Goal: Task Accomplishment & Management: Complete application form

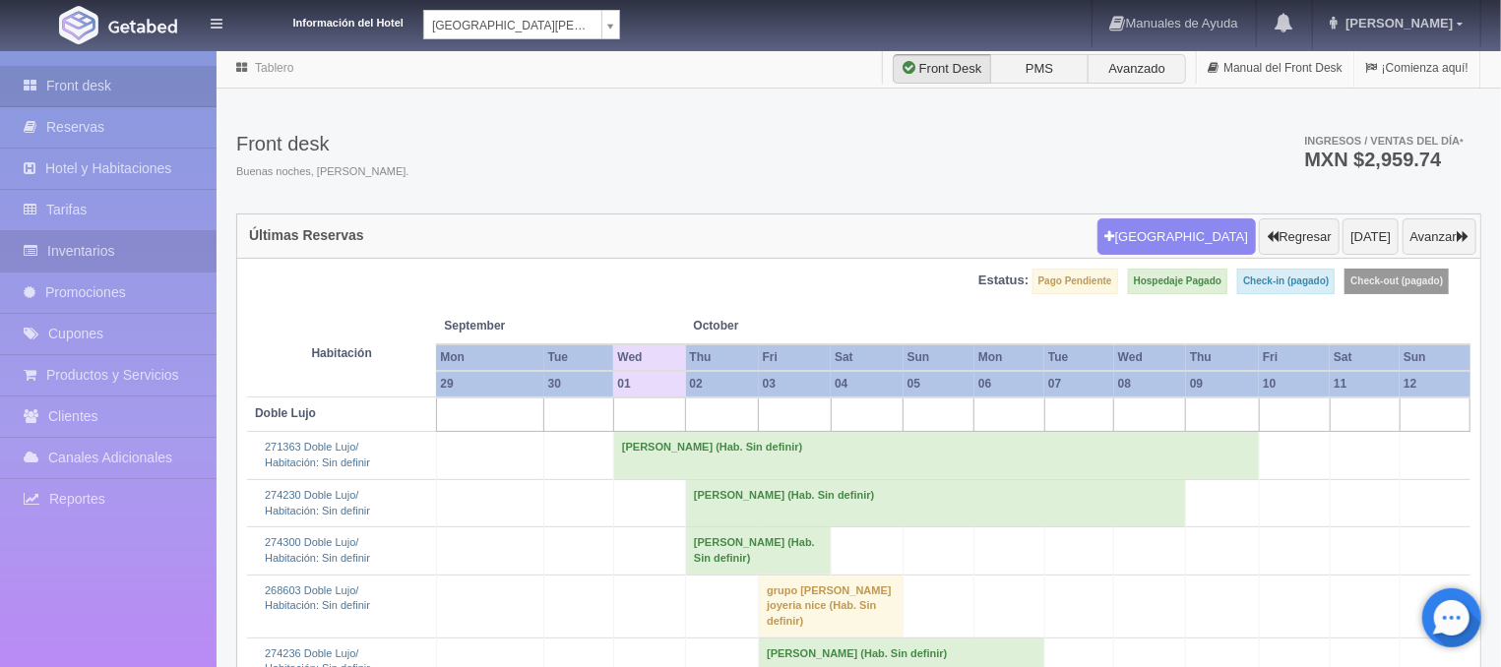
click at [101, 249] on link "Inventarios" at bounding box center [108, 251] width 217 height 40
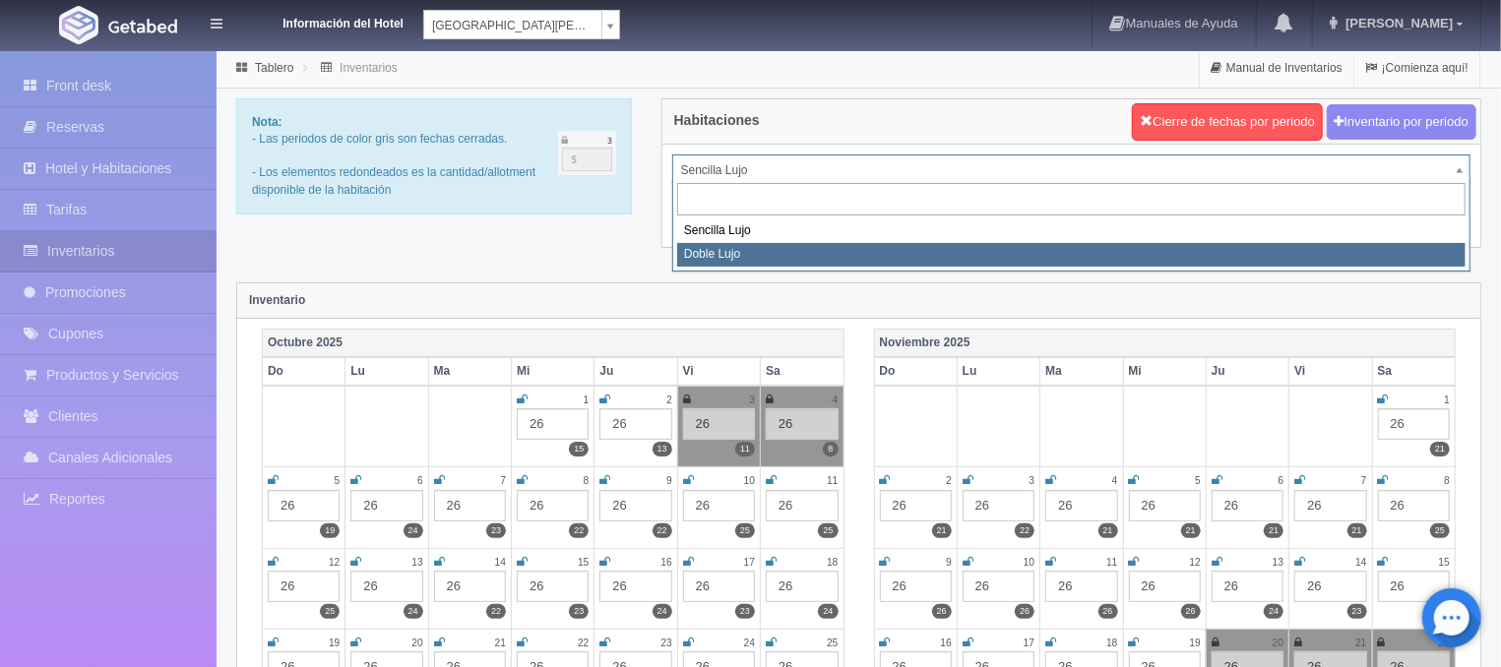
select select "577"
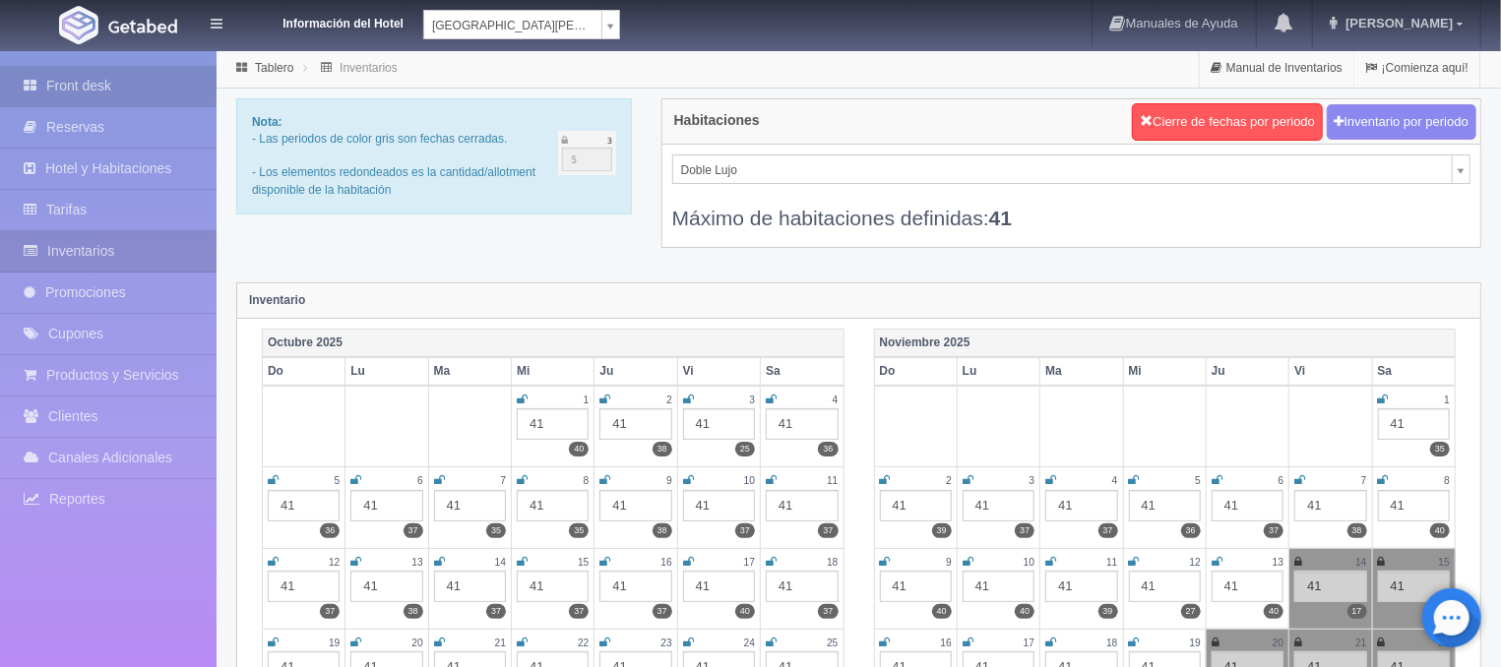
click at [128, 92] on link "Front desk" at bounding box center [108, 86] width 217 height 40
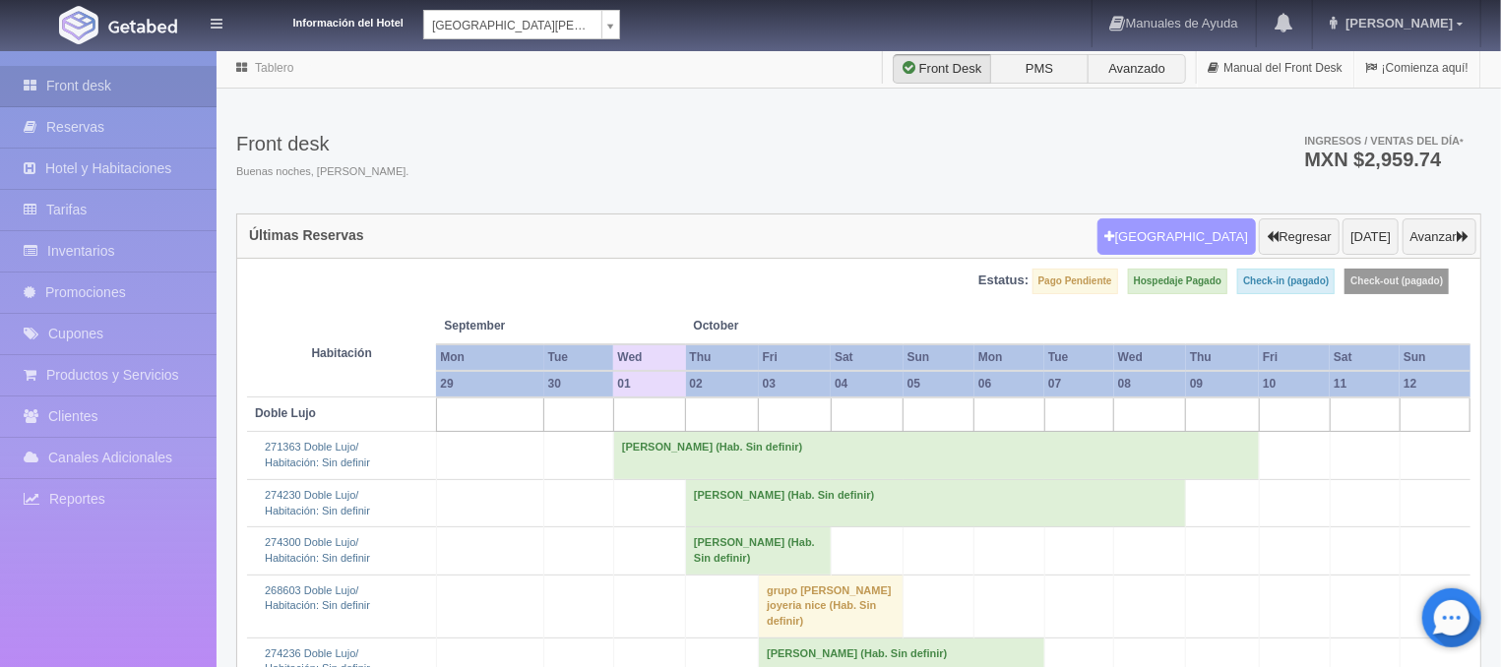
click at [1229, 226] on button "[GEOGRAPHIC_DATA]" at bounding box center [1177, 237] width 158 height 37
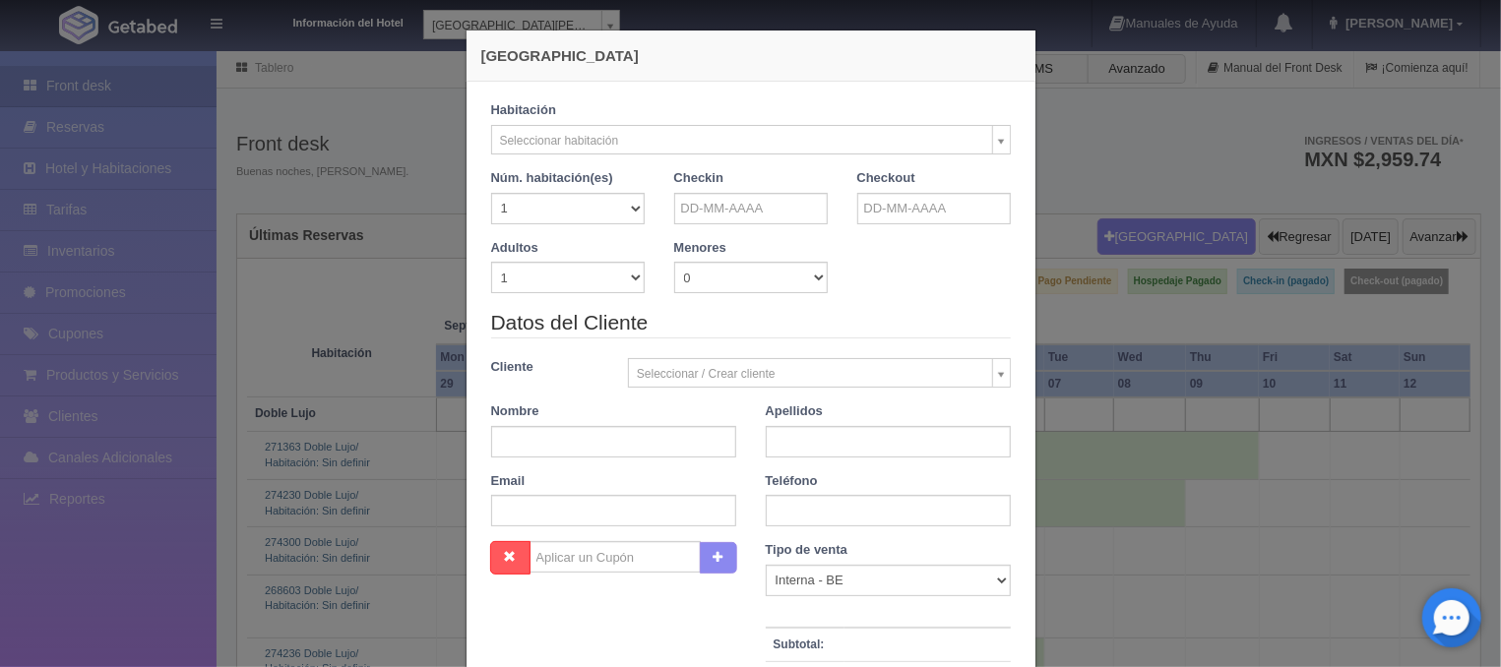
checkbox input "false"
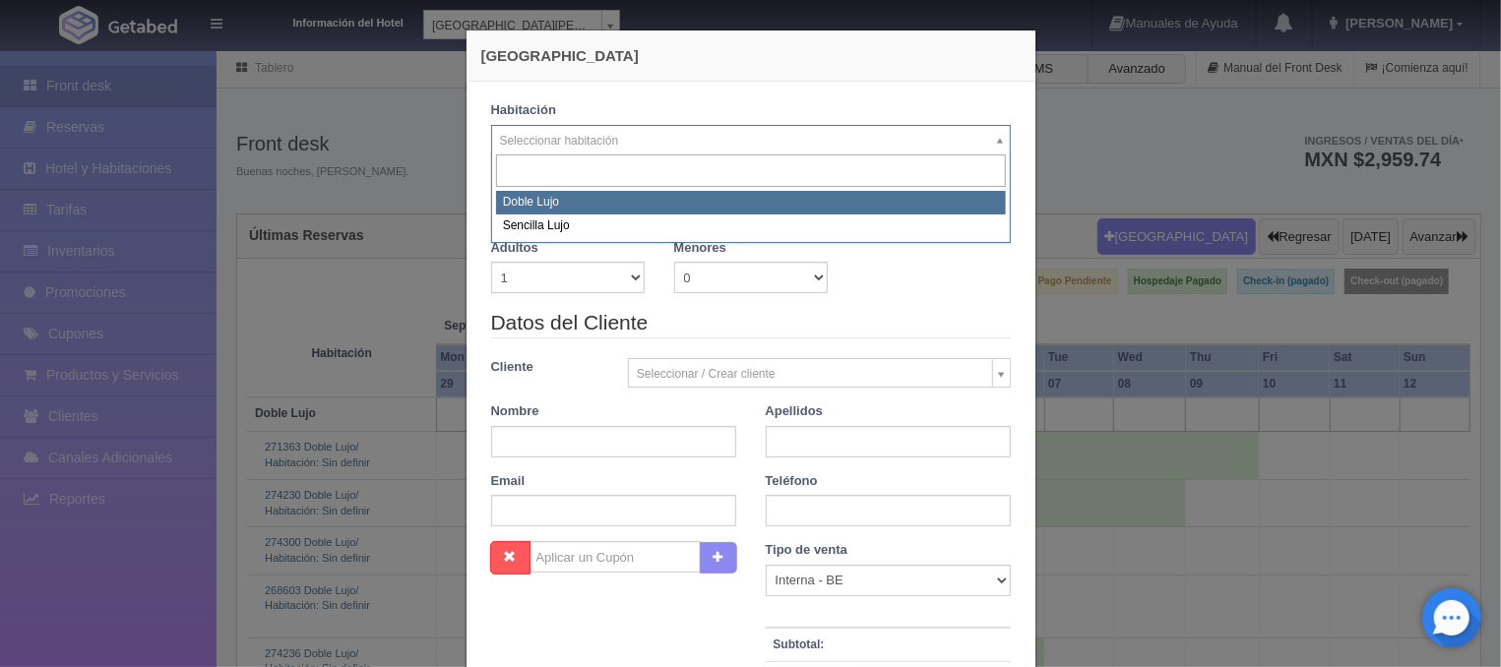
select select "577"
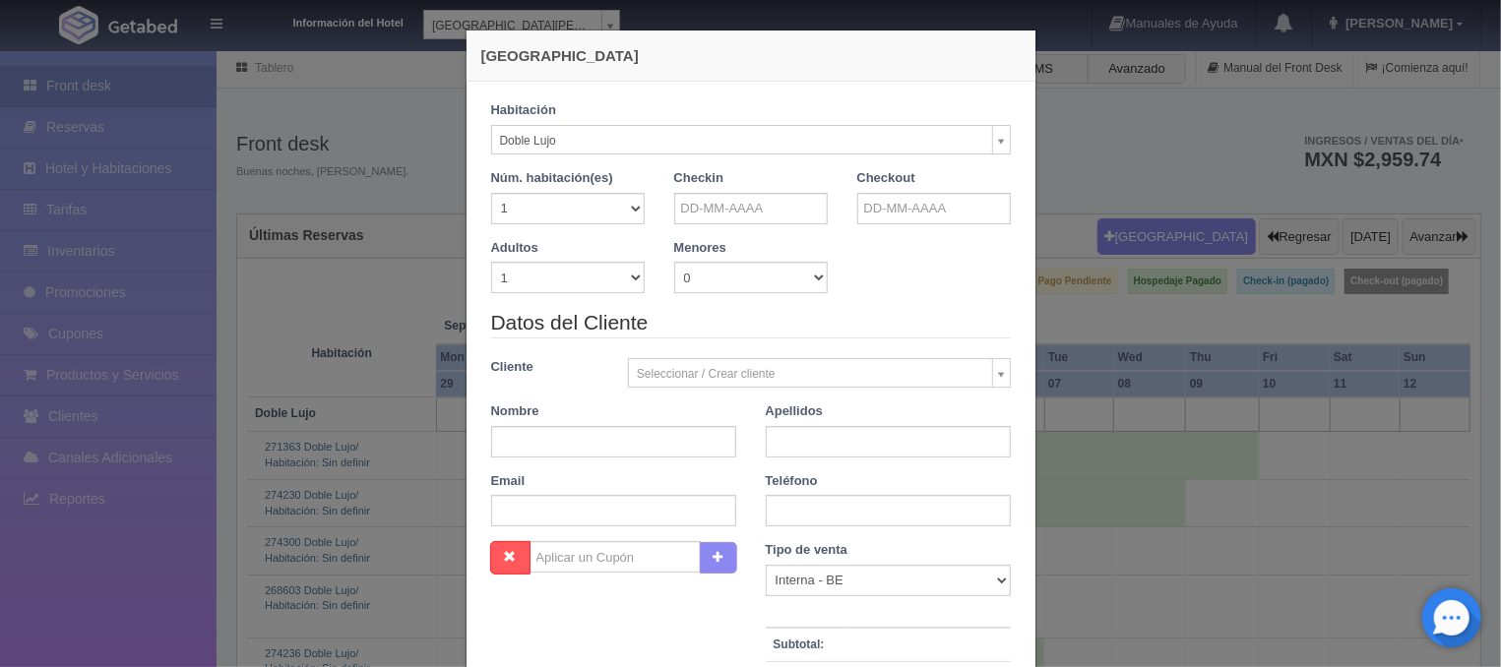
checkbox input "false"
click at [708, 209] on input "text" at bounding box center [751, 209] width 154 height 32
click at [826, 301] on link "3" at bounding box center [830, 300] width 26 height 29
type input "03-10-2025"
checkbox input "false"
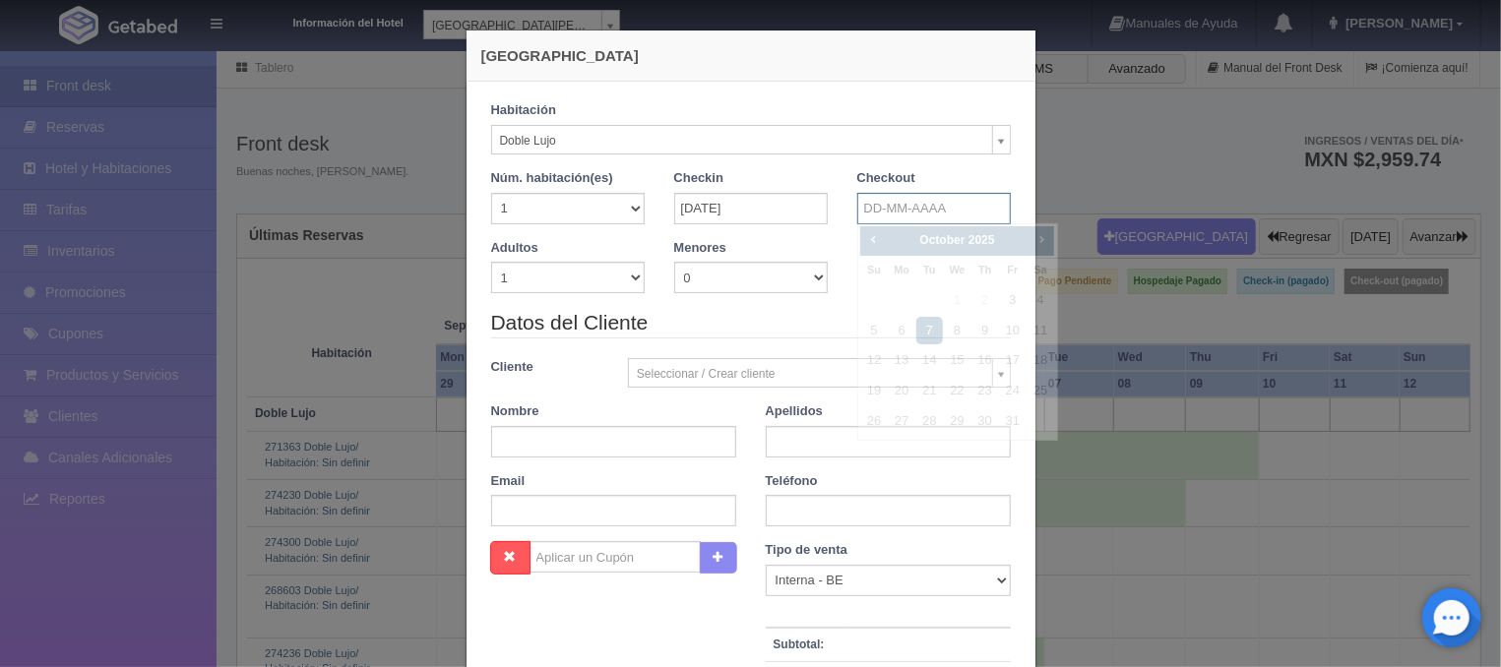
click at [898, 208] on input "text" at bounding box center [934, 209] width 154 height 32
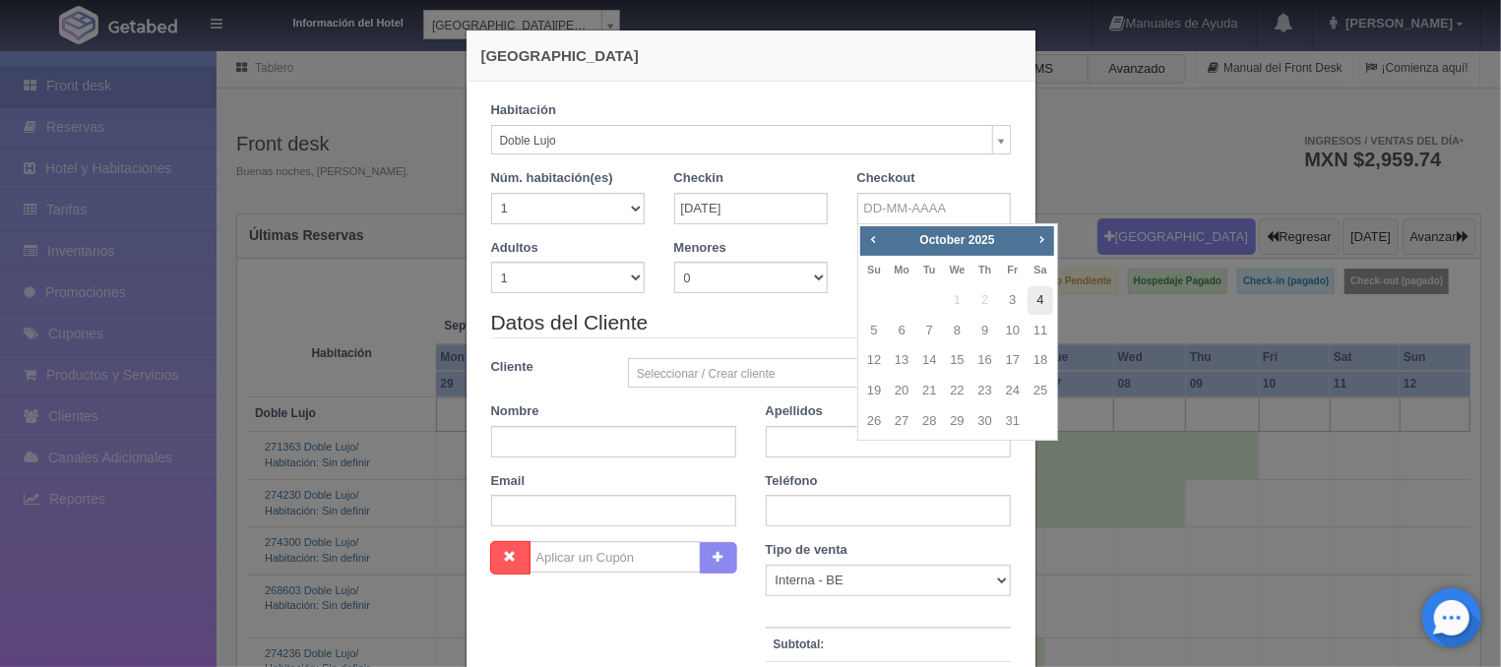
click at [1037, 302] on link "4" at bounding box center [1041, 300] width 26 height 29
type input "04-10-2025"
checkbox input "false"
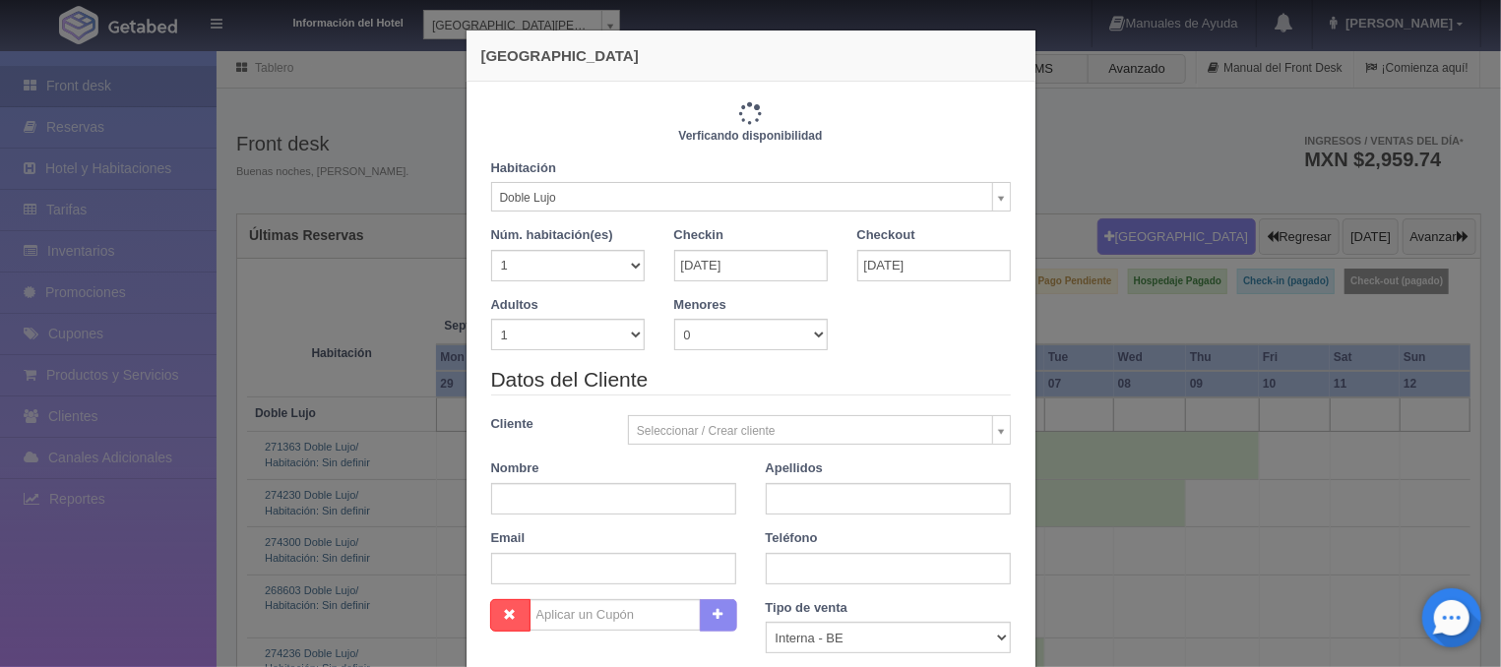
type input "1220.00"
checkbox input "false"
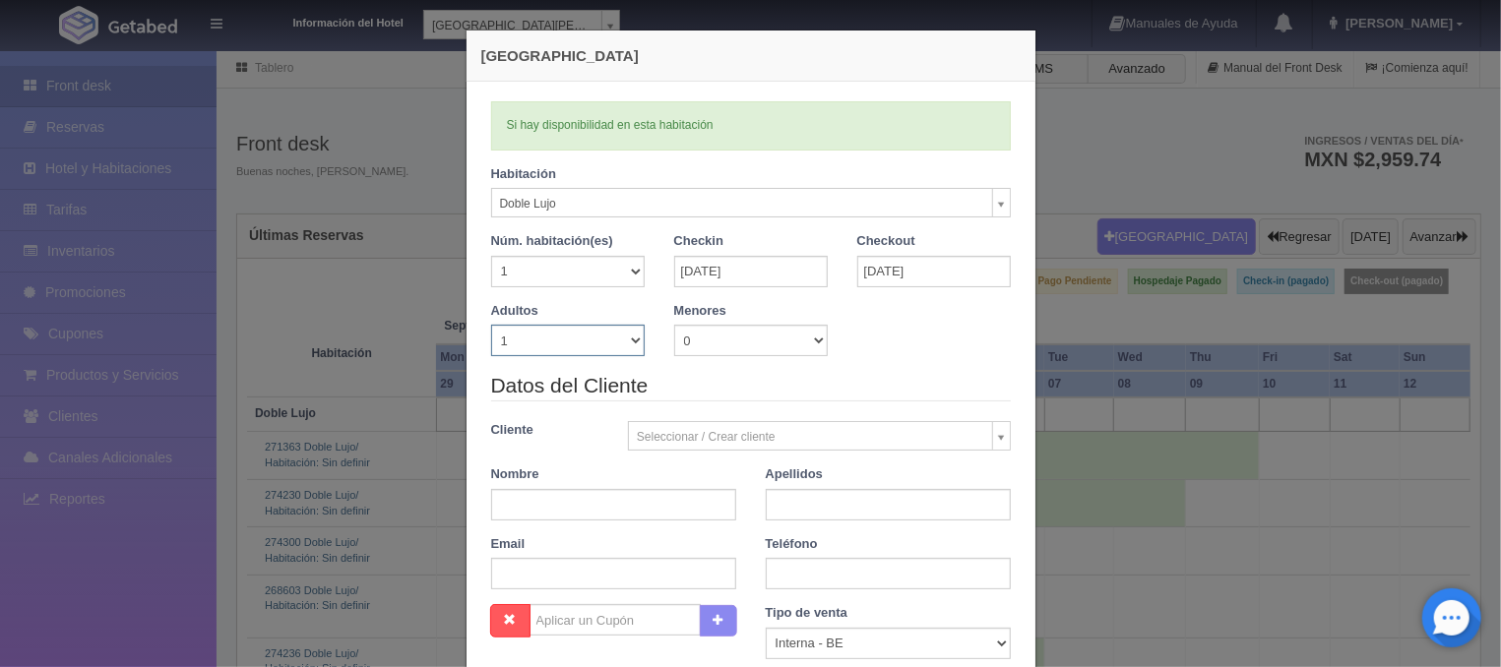
click at [491, 325] on select "1 2 3 4 5 6 7 8 9 10" at bounding box center [568, 341] width 154 height 32
select select "2"
click option "2" at bounding box center [0, 0] width 0 height 0
checkbox input "false"
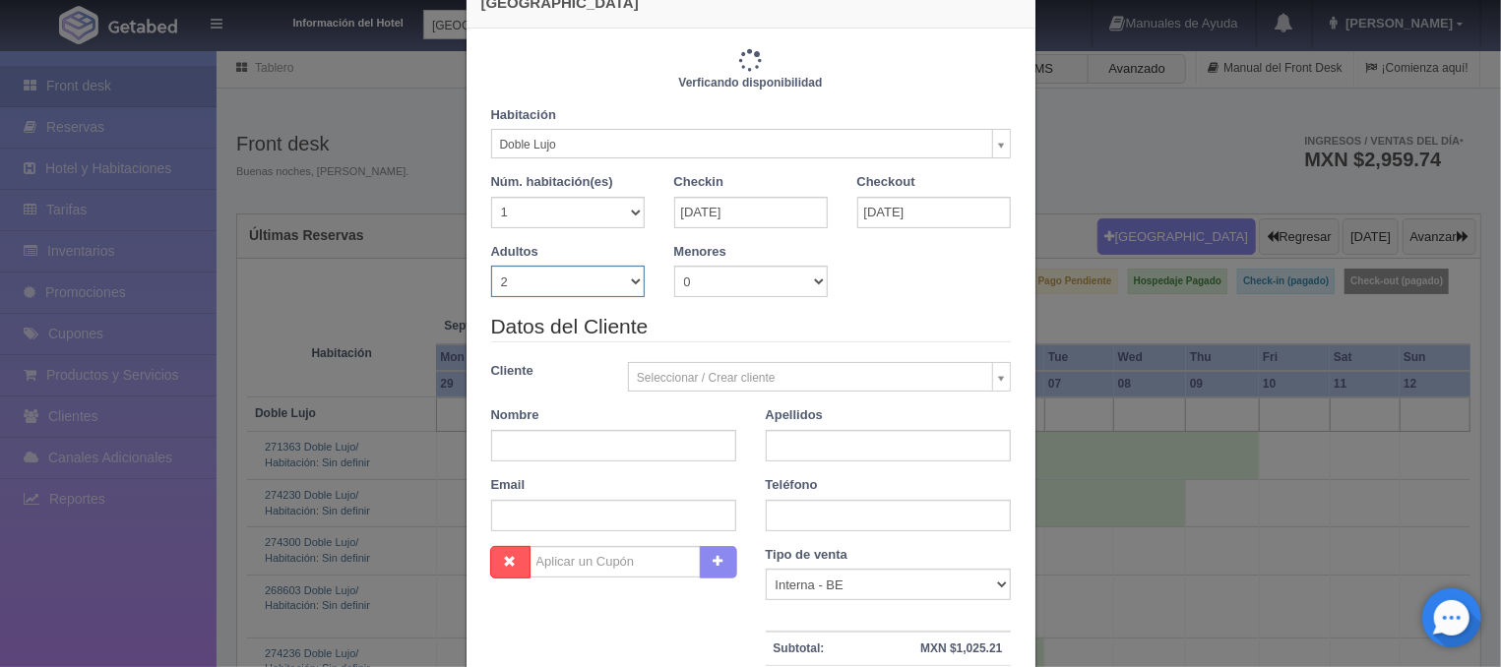
type input "1220.00"
checkbox input "false"
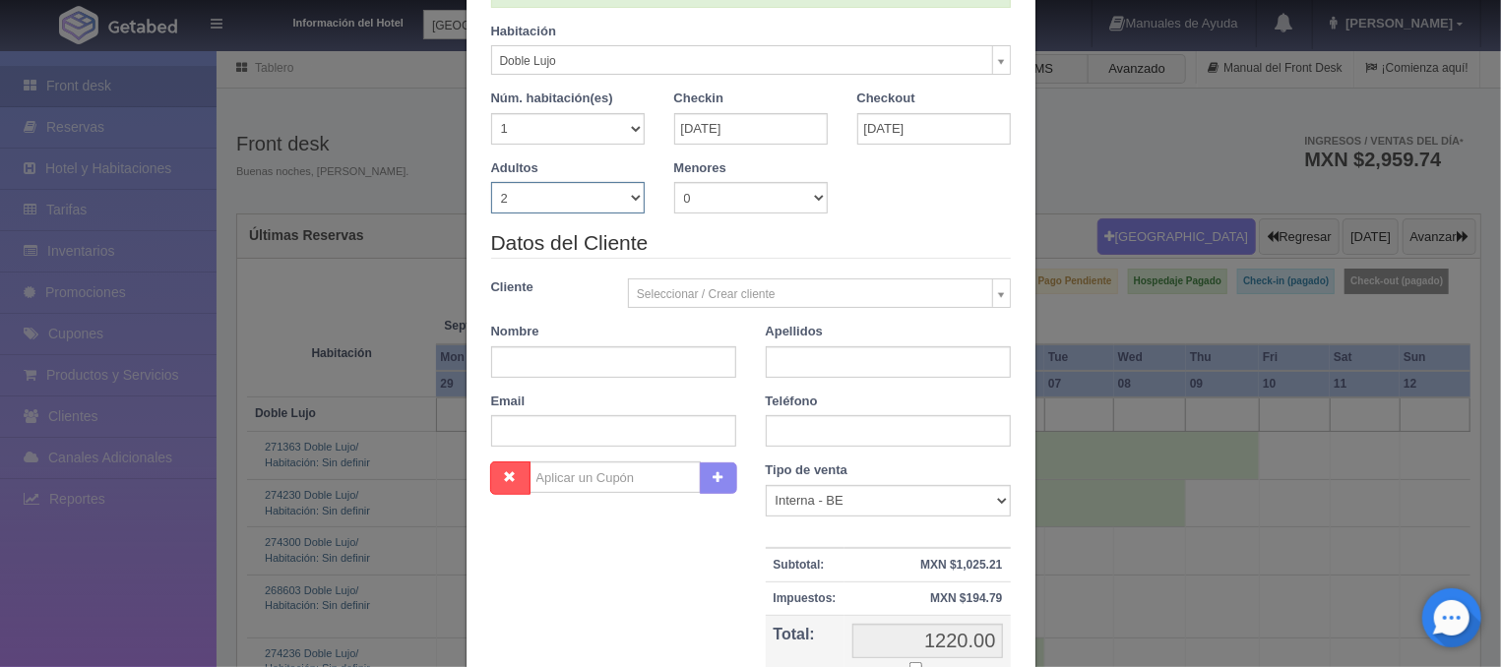
scroll to position [158, 0]
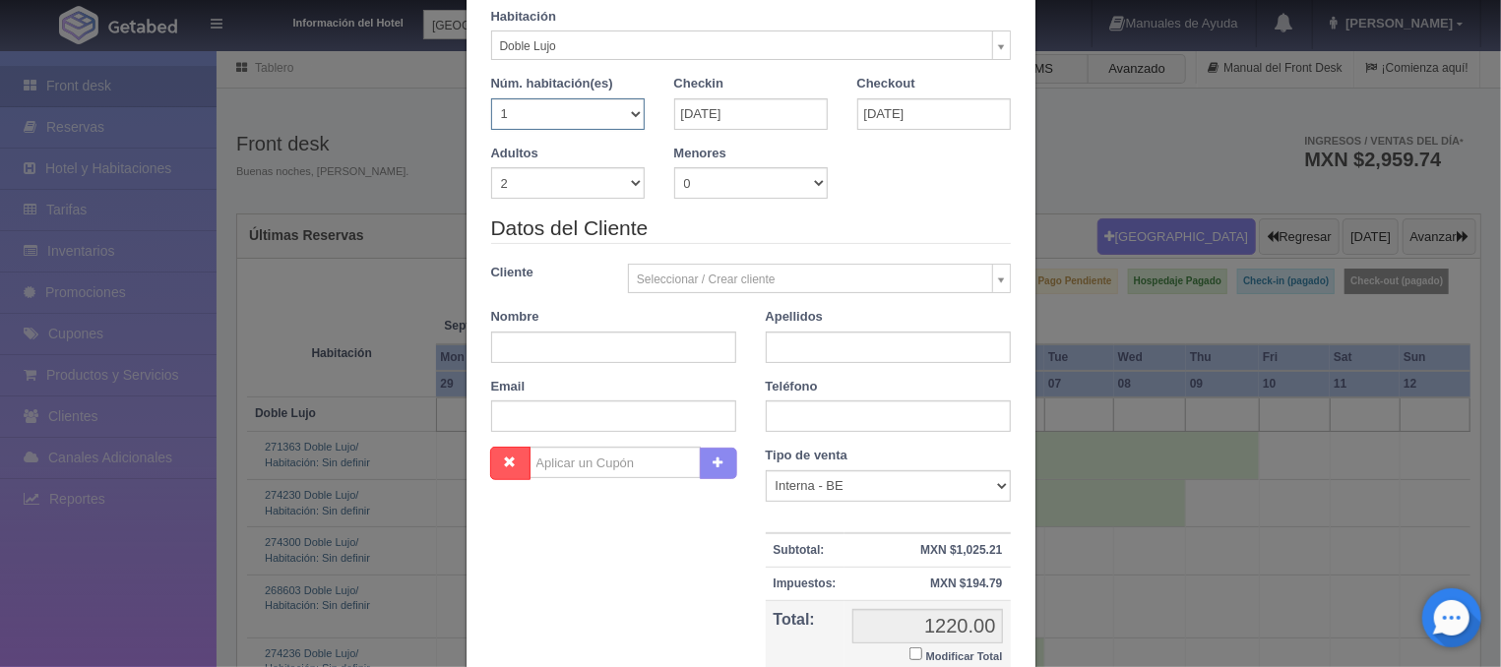
click at [491, 98] on select "1 2 3 4 5 6 7 8 9 10 11 12 13 14 15 16 17 18 19 20" at bounding box center [568, 114] width 154 height 32
select select "2"
click option "2" at bounding box center [0, 0] width 0 height 0
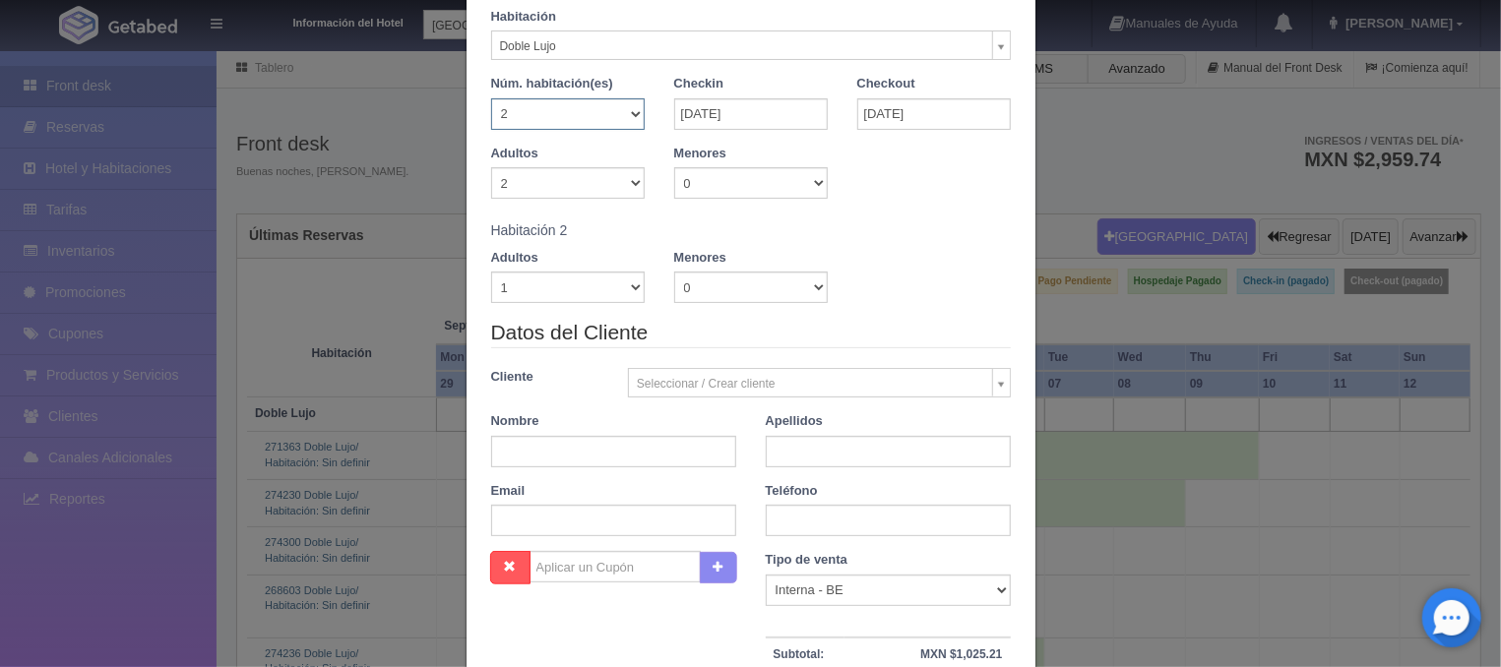
checkbox input "false"
type input "2440.00"
checkbox input "false"
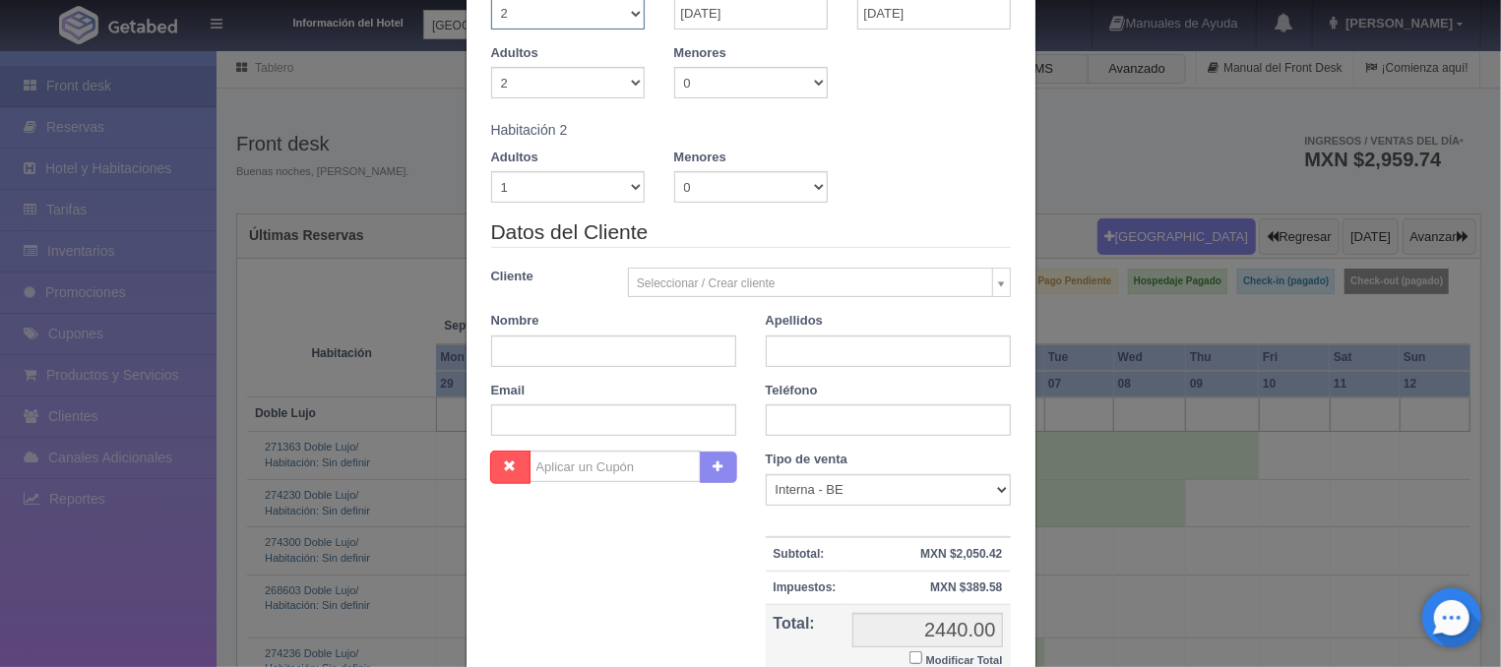
scroll to position [316, 0]
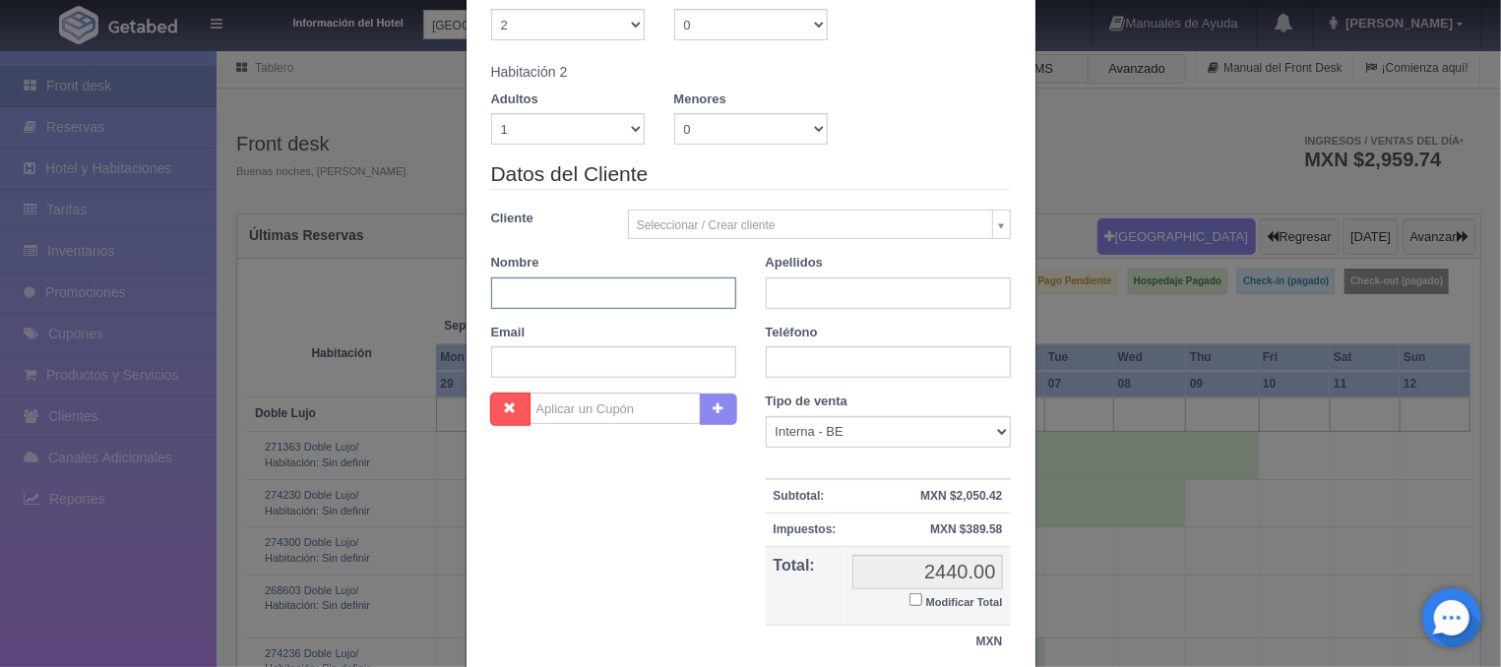
click at [599, 292] on input "text" at bounding box center [613, 294] width 245 height 32
type input "Andrea"
type input "Velasco"
click at [784, 365] on input "text" at bounding box center [888, 363] width 245 height 32
type input "3227289679"
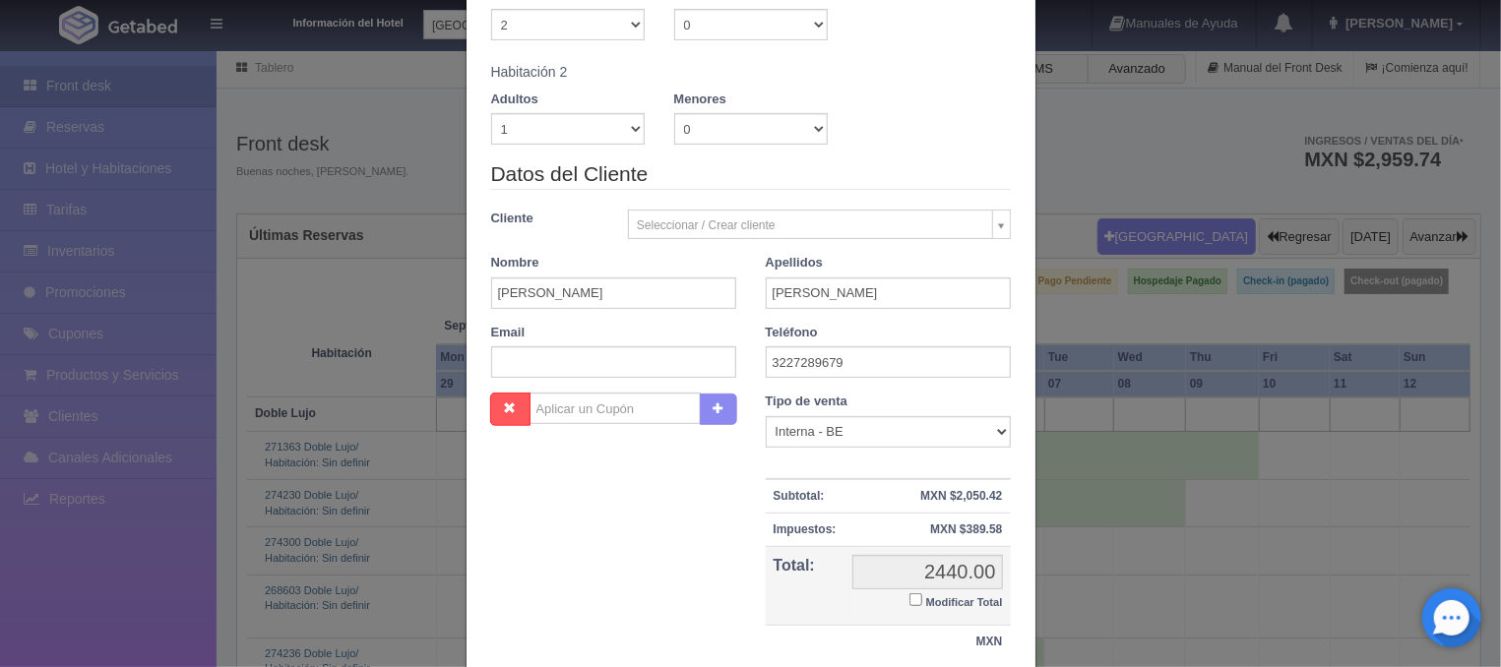
click at [916, 604] on input "Modificar Total" at bounding box center [916, 600] width 13 height 13
checkbox input "true"
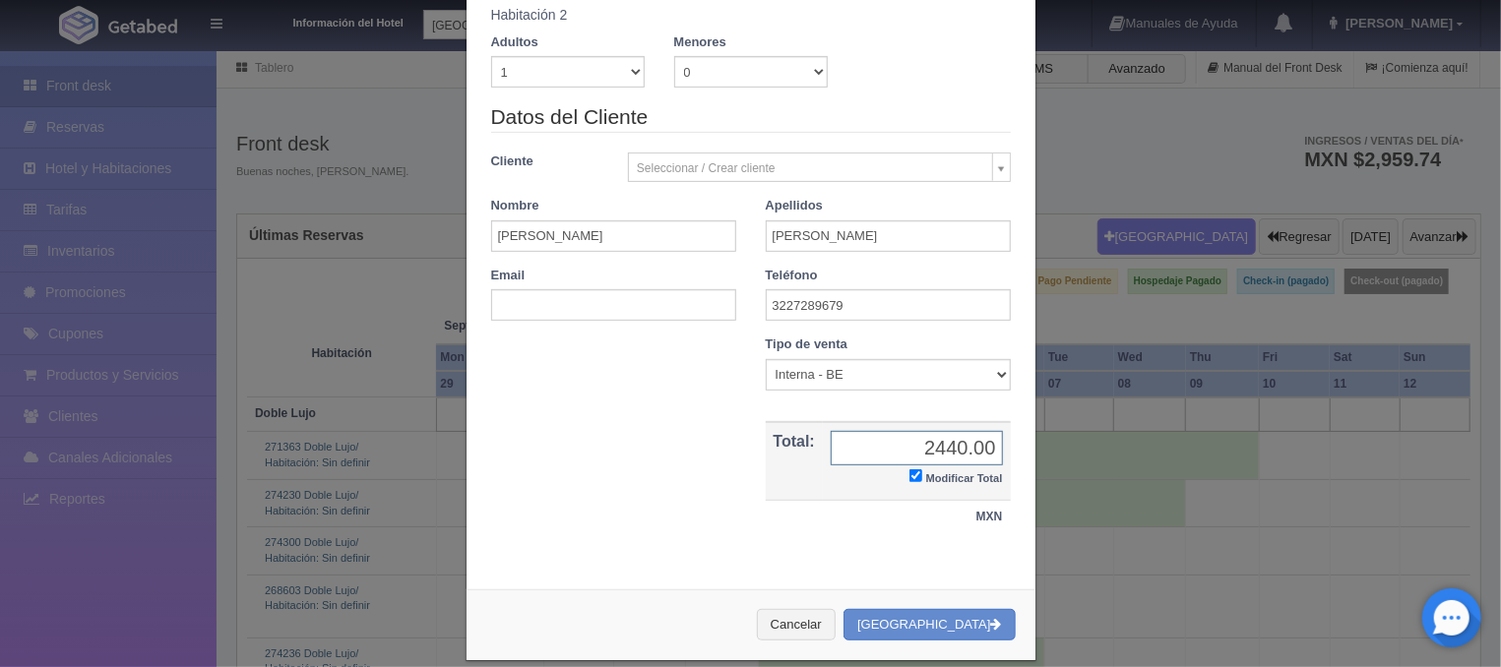
scroll to position [396, 0]
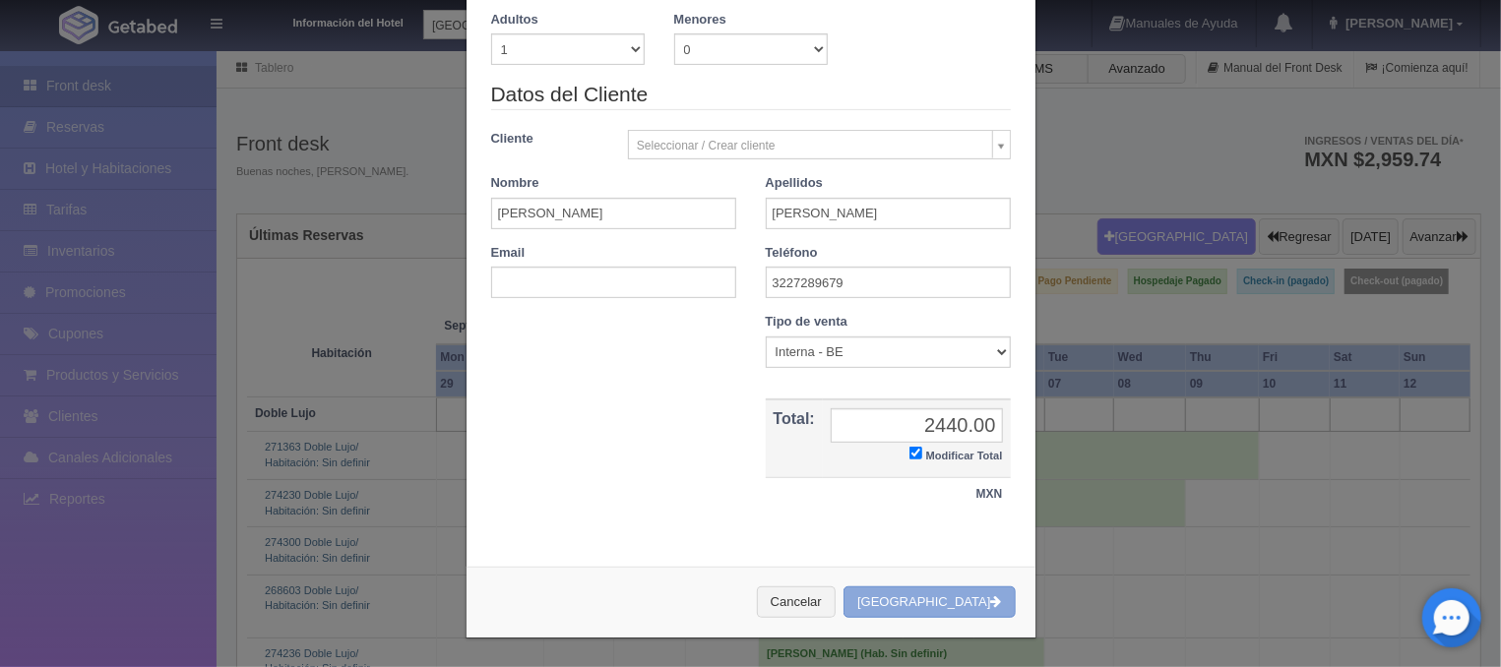
click at [931, 593] on button "[GEOGRAPHIC_DATA]" at bounding box center [929, 603] width 171 height 32
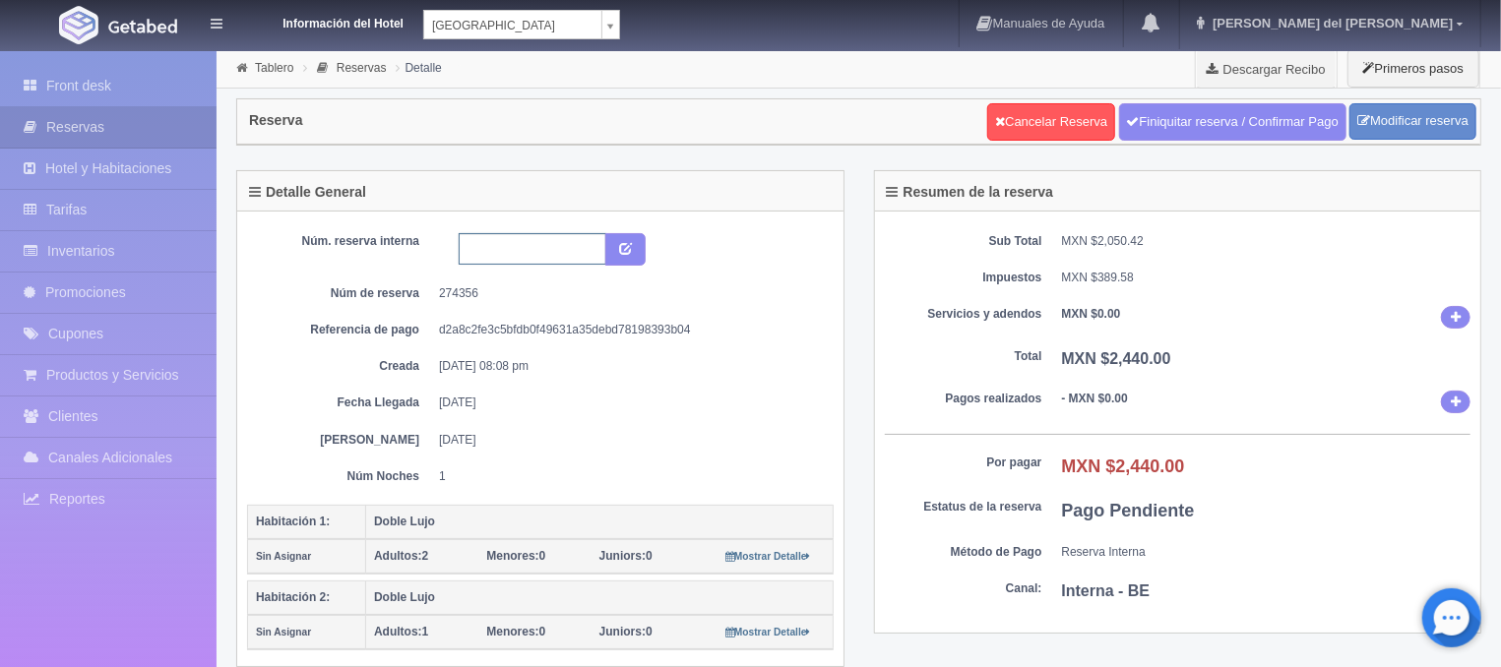
click at [582, 251] on input "text" at bounding box center [533, 249] width 148 height 32
type input "Reserva x Telefono"
click at [631, 251] on icon "submit" at bounding box center [625, 247] width 13 height 13
click at [45, 75] on link "Front desk" at bounding box center [108, 86] width 217 height 40
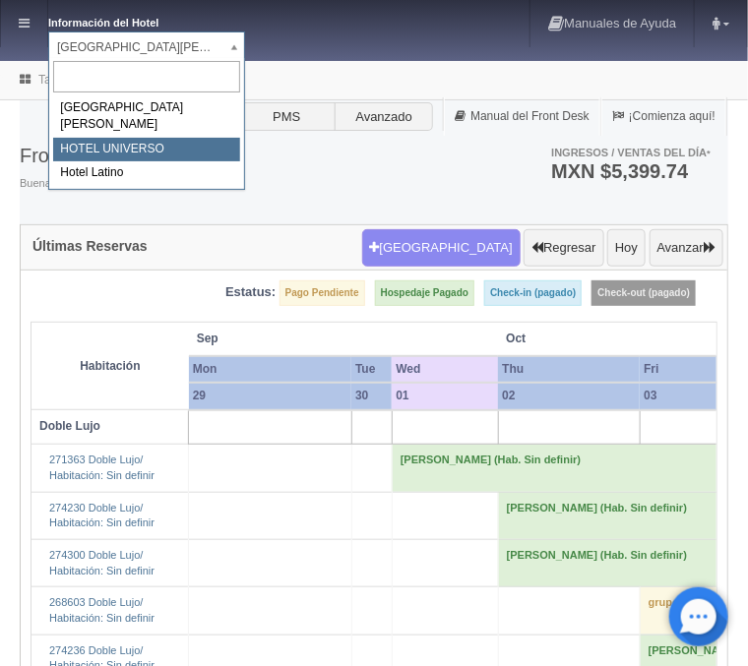
select select "358"
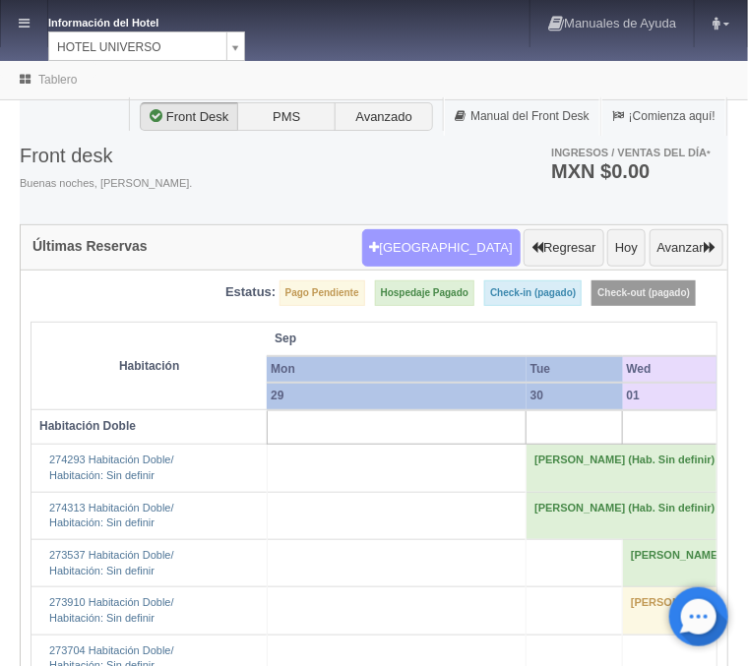
click at [469, 251] on button "Nueva Reserva" at bounding box center [441, 247] width 158 height 37
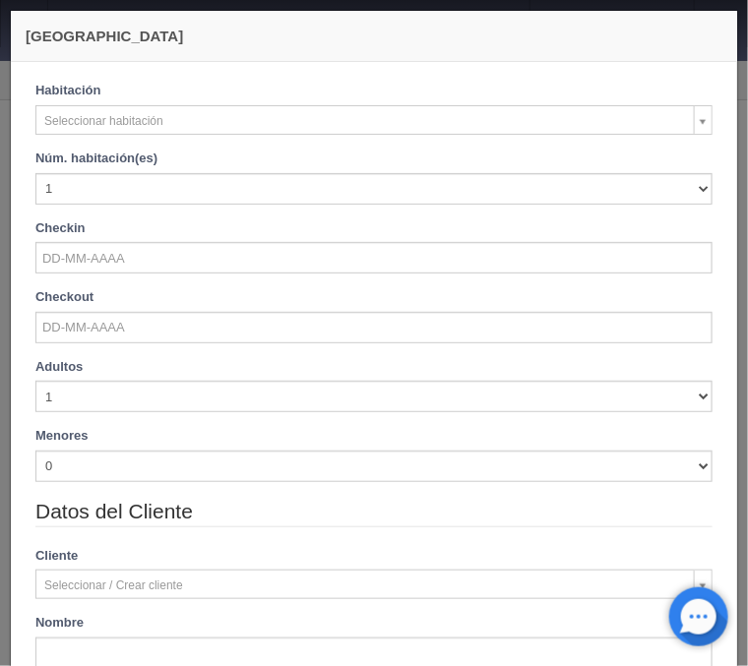
checkbox input "false"
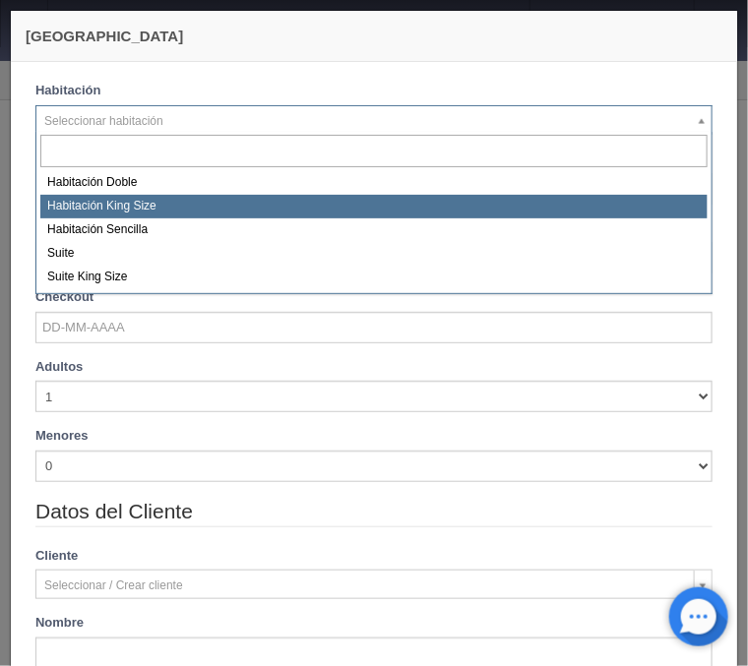
select select "582"
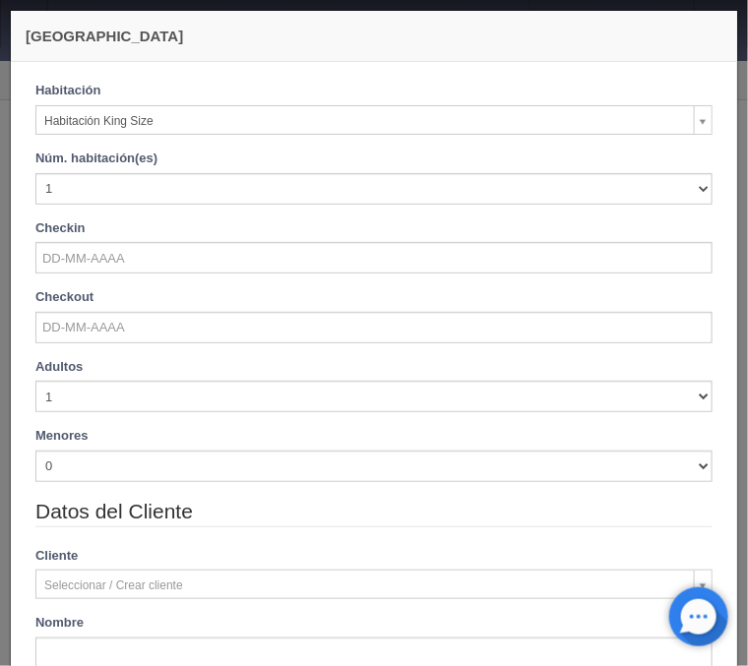
checkbox input "false"
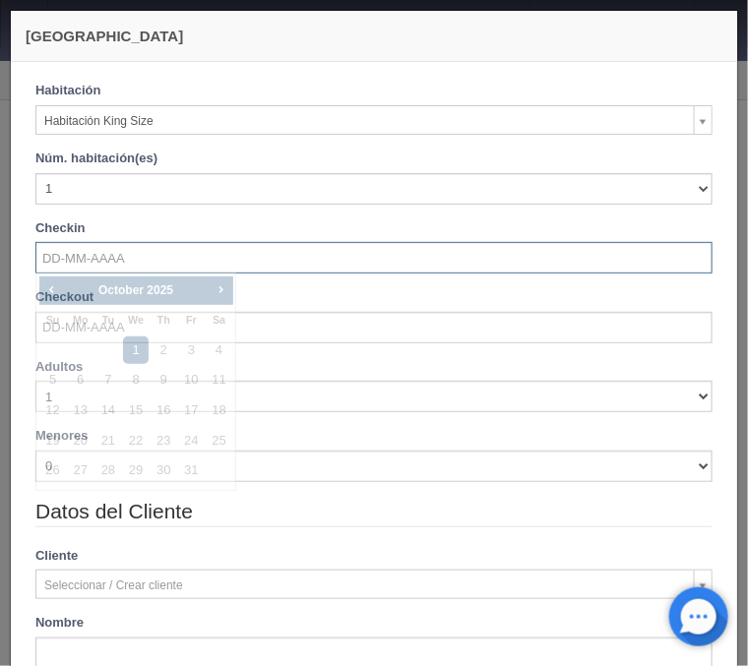
click at [132, 255] on input "text" at bounding box center [373, 258] width 677 height 32
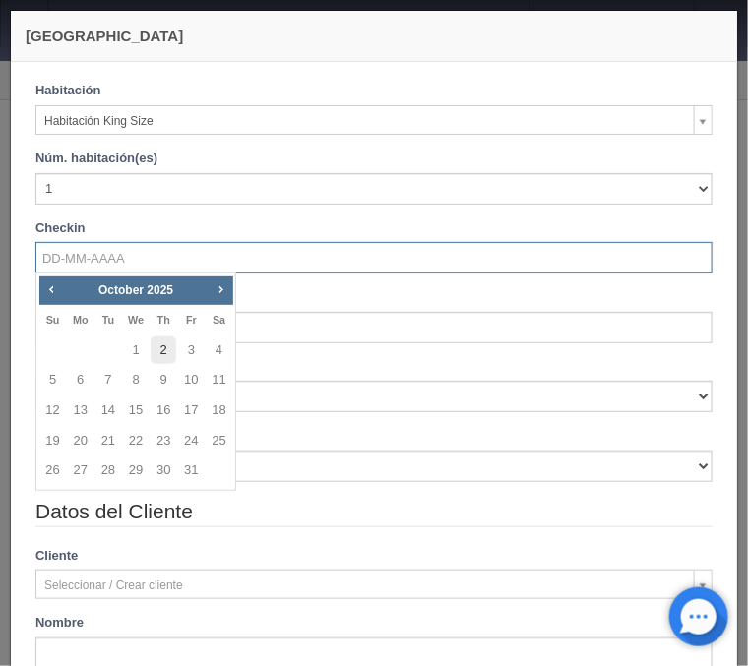
click at [158, 342] on link "2" at bounding box center [164, 351] width 26 height 29
type input "02-10-2025"
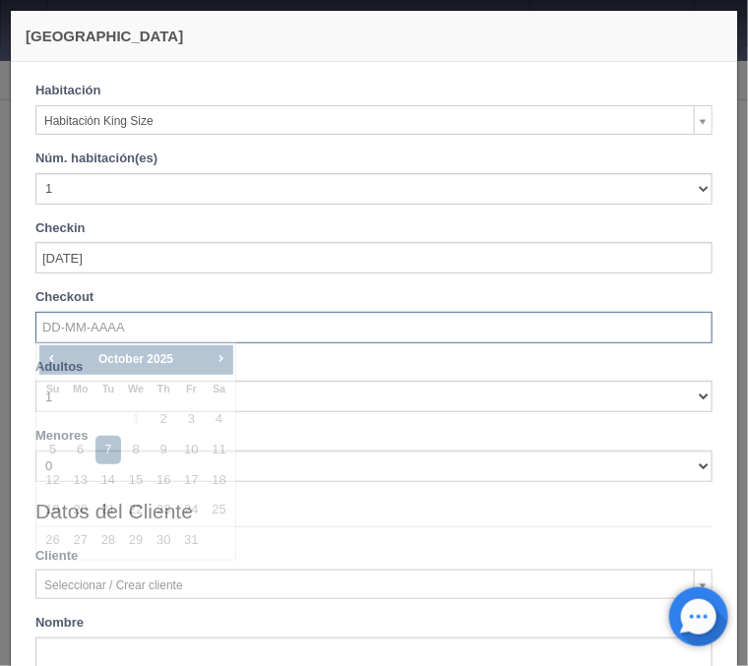
click at [81, 331] on input "text" at bounding box center [373, 328] width 677 height 32
checkbox input "false"
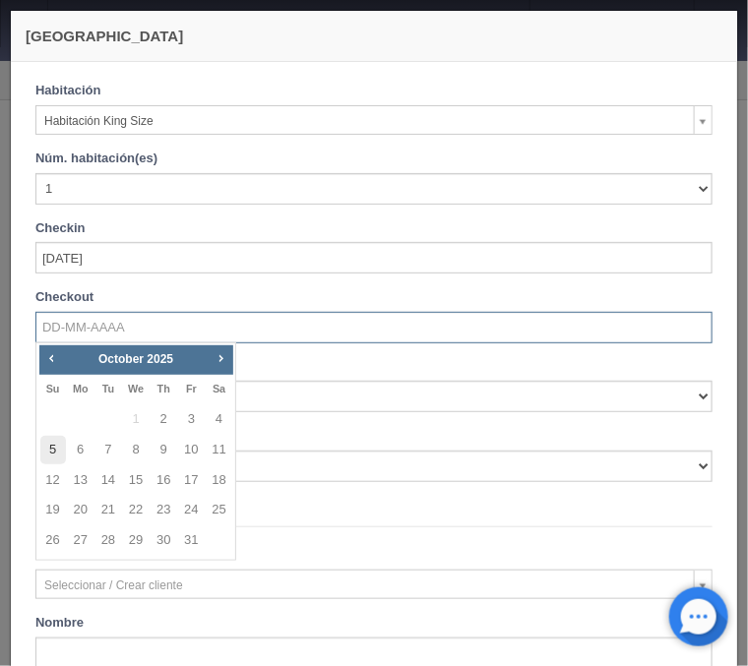
click at [53, 451] on link "5" at bounding box center [53, 450] width 26 height 29
type input "05-10-2025"
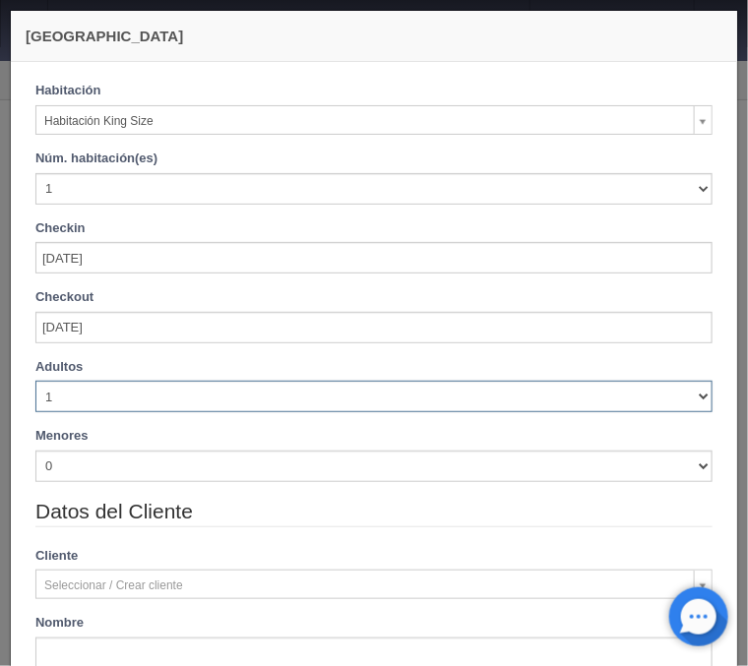
click at [35, 381] on select "1 2 3 4 5 6 7 8 9 10" at bounding box center [373, 397] width 677 height 32
checkbox input "false"
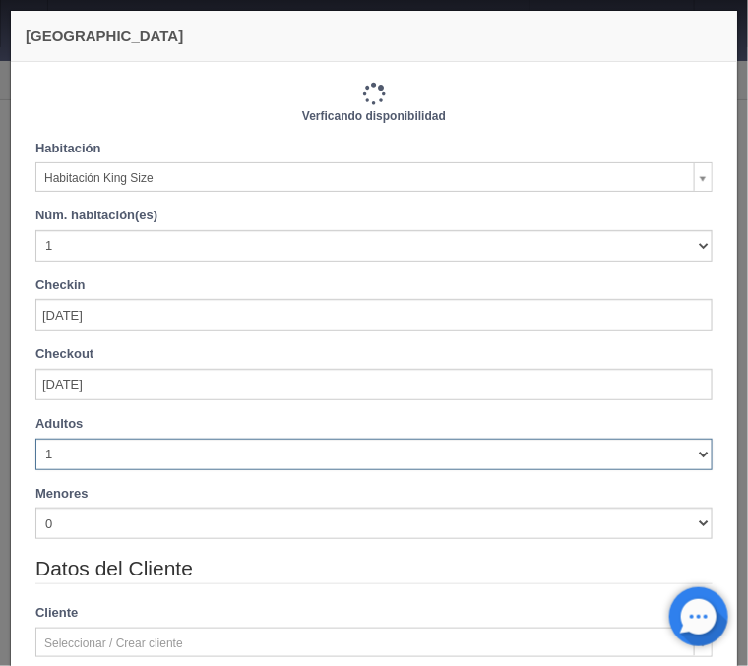
type input "3000.00"
checkbox input "false"
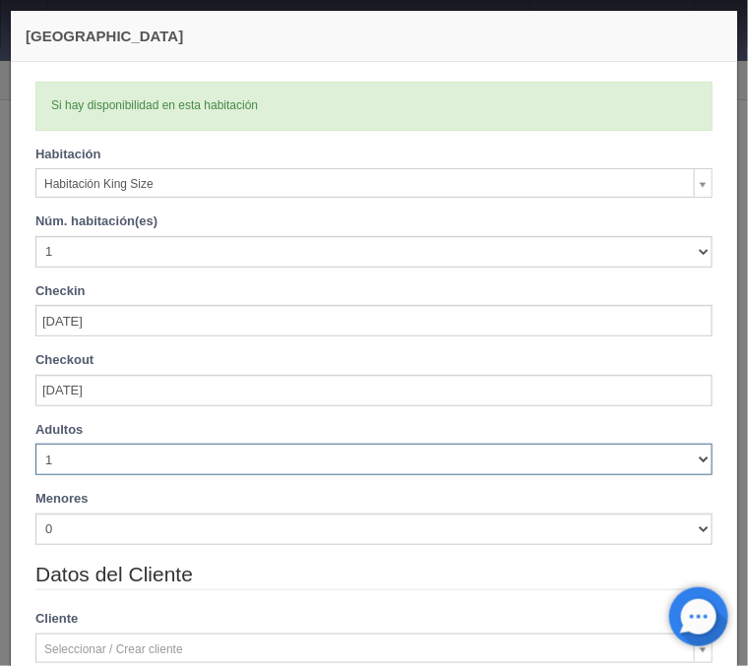
select select "2"
click option "2" at bounding box center [0, 0] width 0 height 0
checkbox input "false"
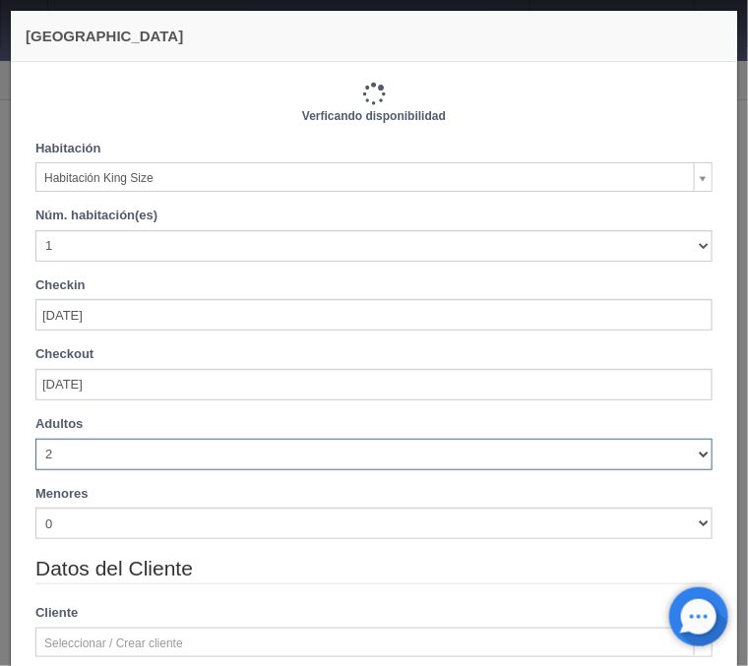
type input "3000.00"
checkbox input "false"
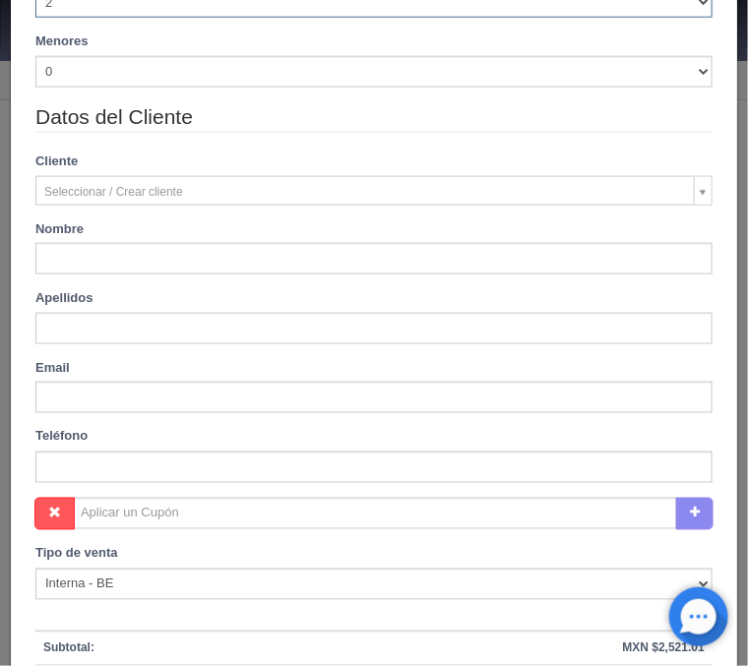
scroll to position [474, 0]
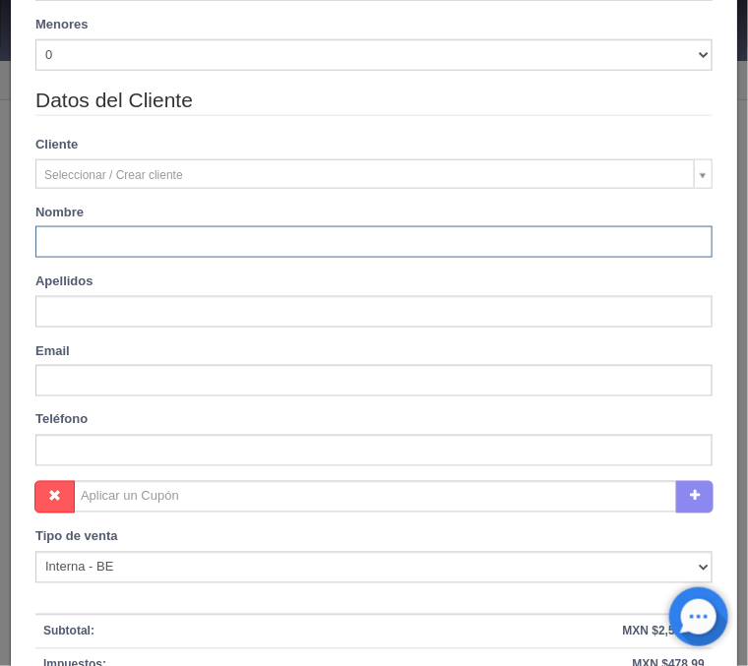
click at [67, 249] on input "text" at bounding box center [373, 242] width 677 height 32
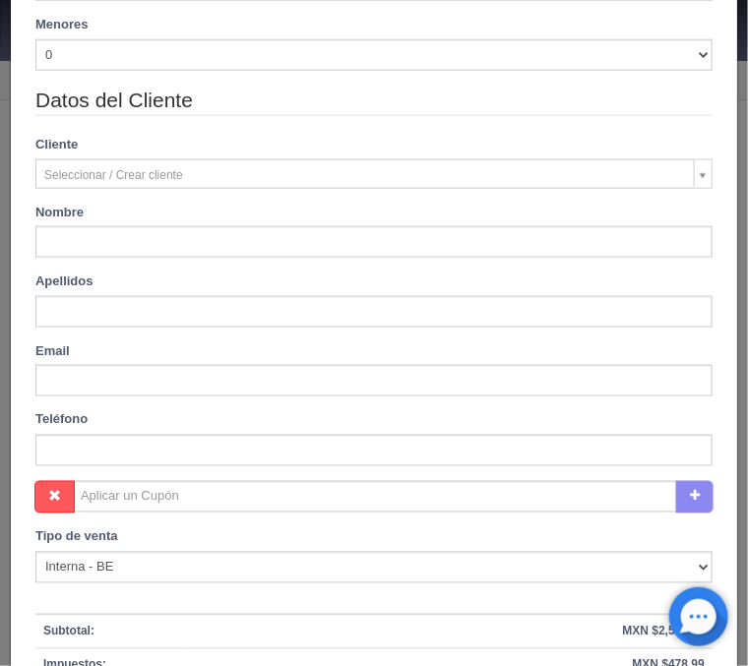
type input "Monica"
type input "Arrizon"
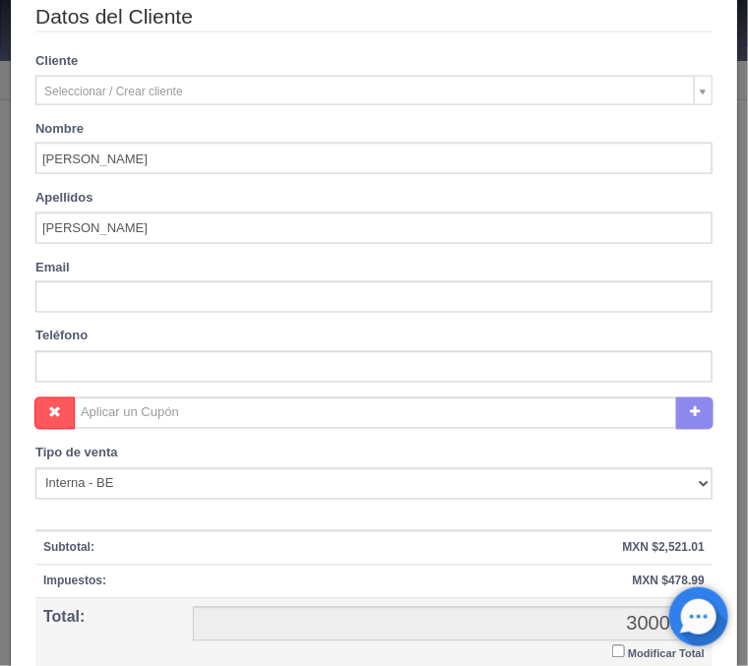
scroll to position [732, 0]
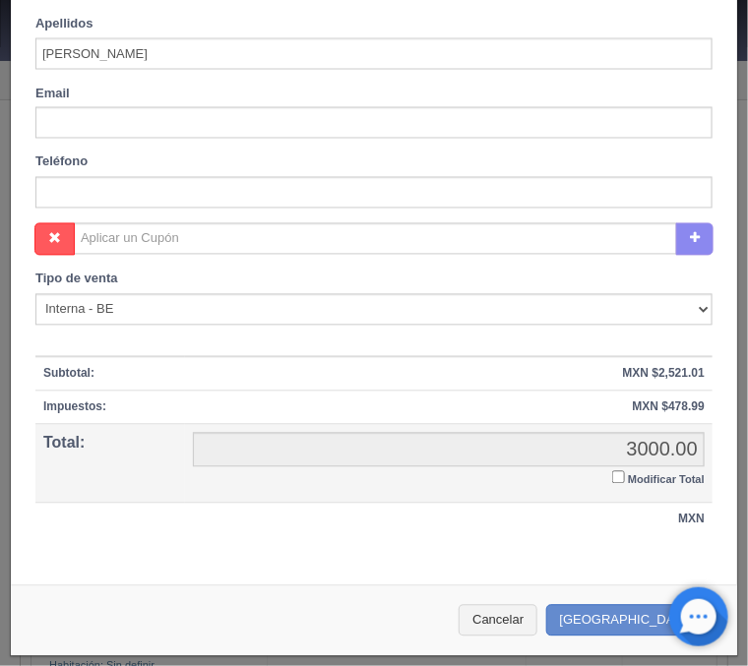
click at [618, 478] on input "Modificar Total" at bounding box center [618, 478] width 13 height 13
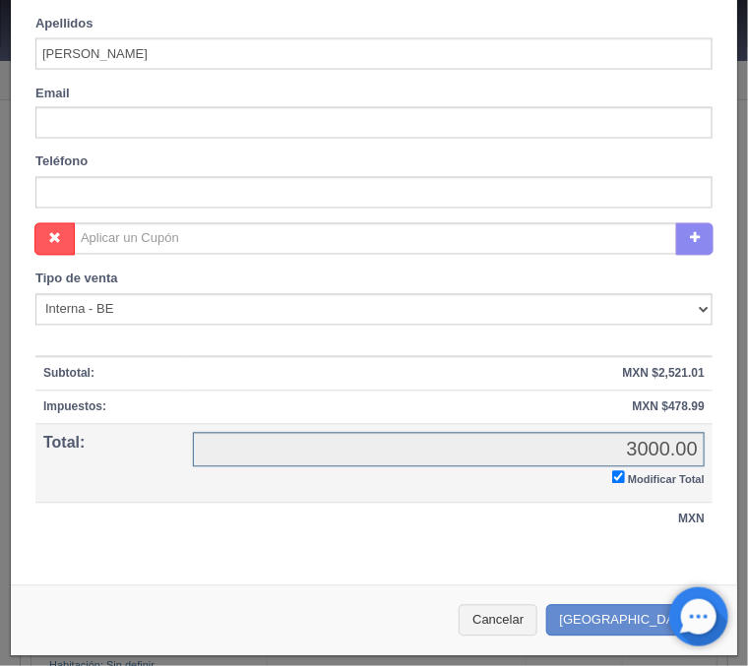
checkbox input "true"
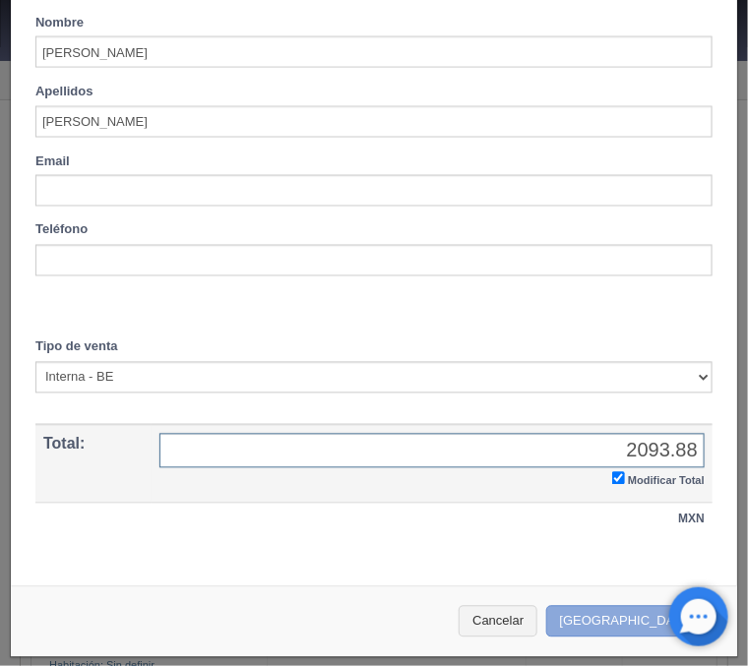
type input "2093.88"
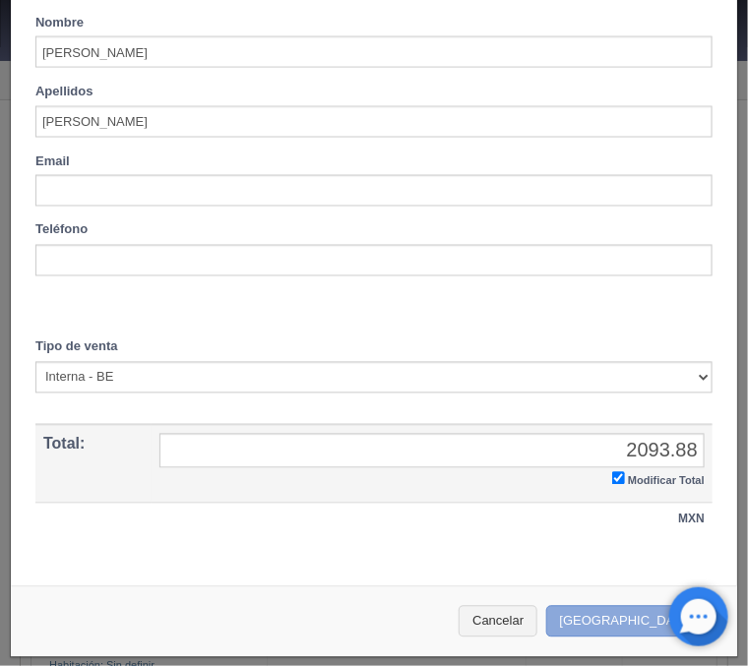
click at [631, 622] on button "[GEOGRAPHIC_DATA]" at bounding box center [631, 622] width 171 height 32
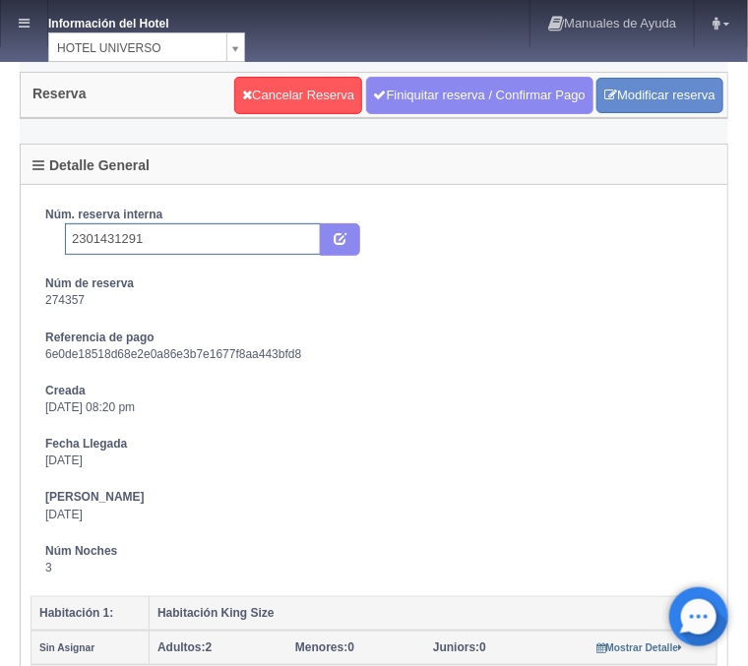
click at [162, 241] on input "2301431291" at bounding box center [193, 239] width 256 height 32
type input "2301431291 Expedia"
click at [333, 235] on button "submit" at bounding box center [340, 239] width 40 height 33
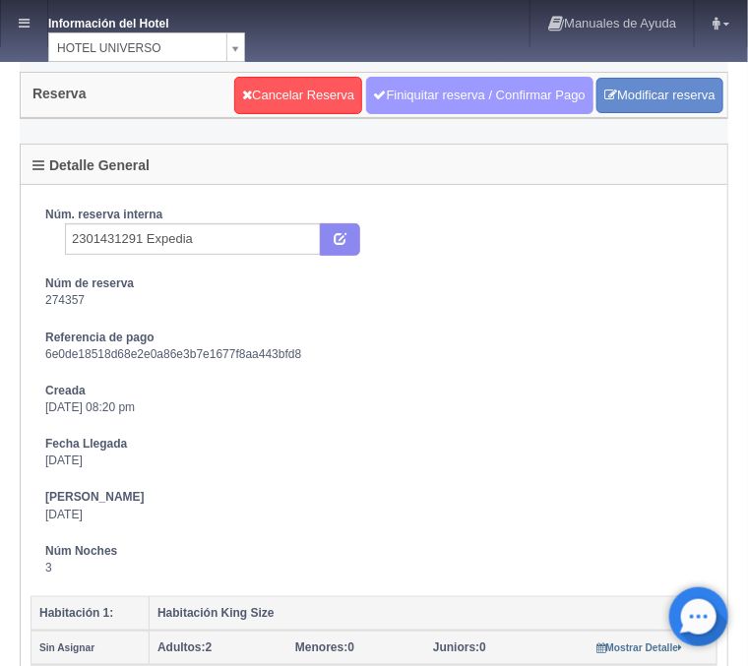
click at [413, 96] on link "Finiquitar reserva / Confirmar Pago" at bounding box center [479, 95] width 227 height 37
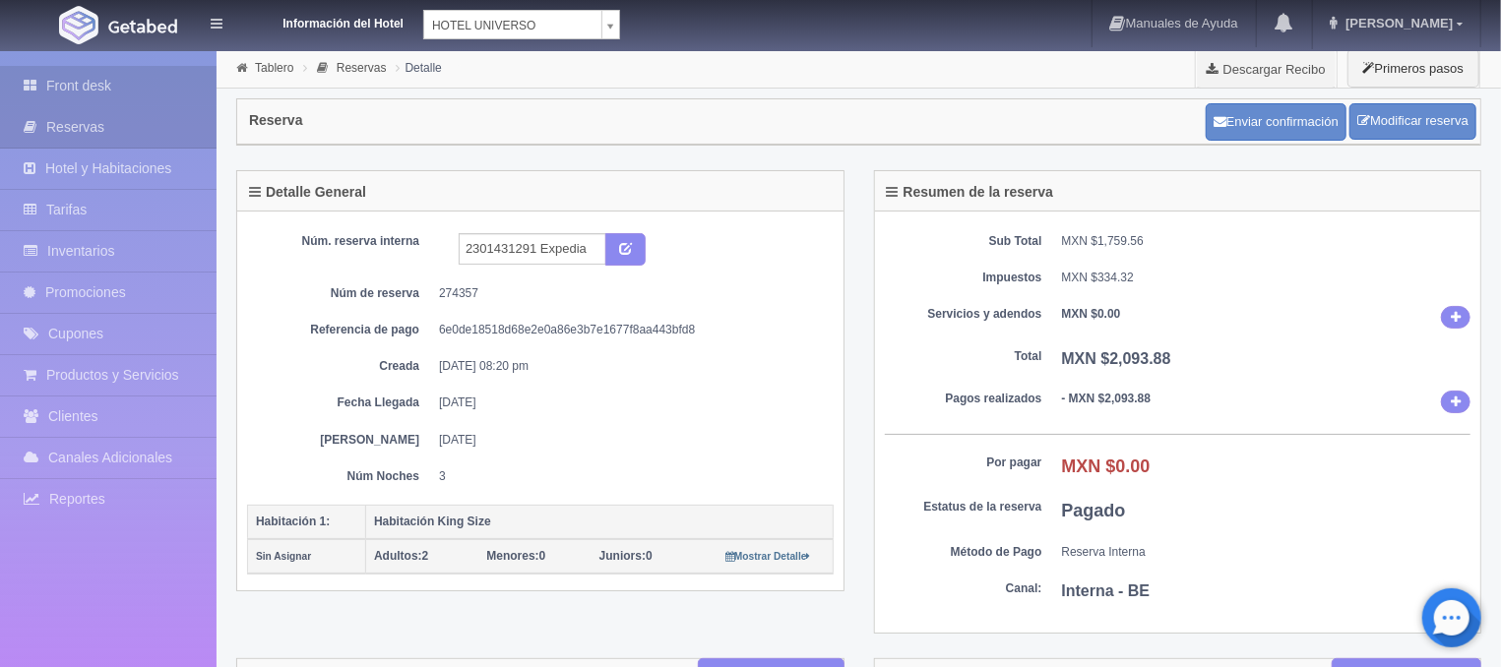
click at [105, 97] on link "Front desk" at bounding box center [108, 86] width 217 height 40
